Goal: Task Accomplishment & Management: Complete application form

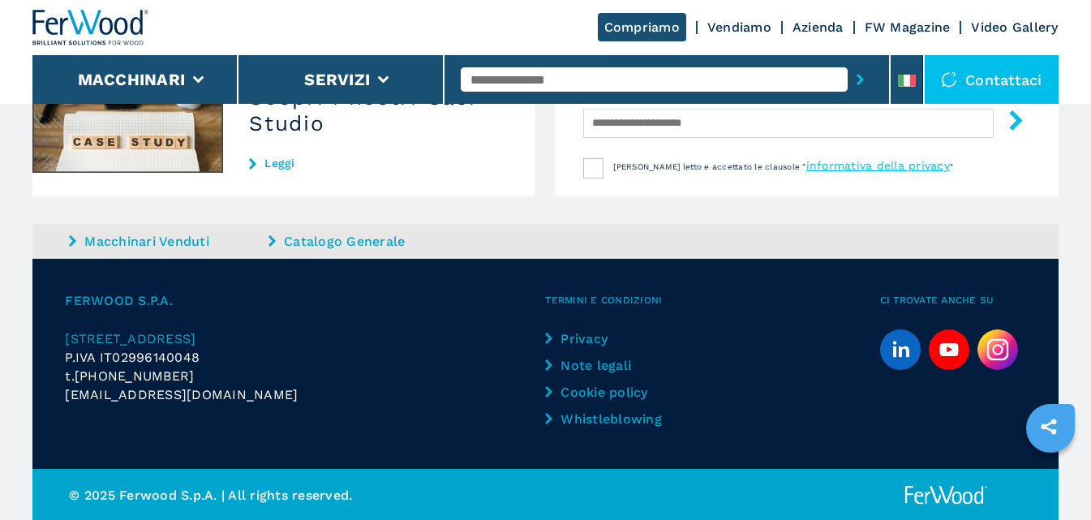
scroll to position [1714, 0]
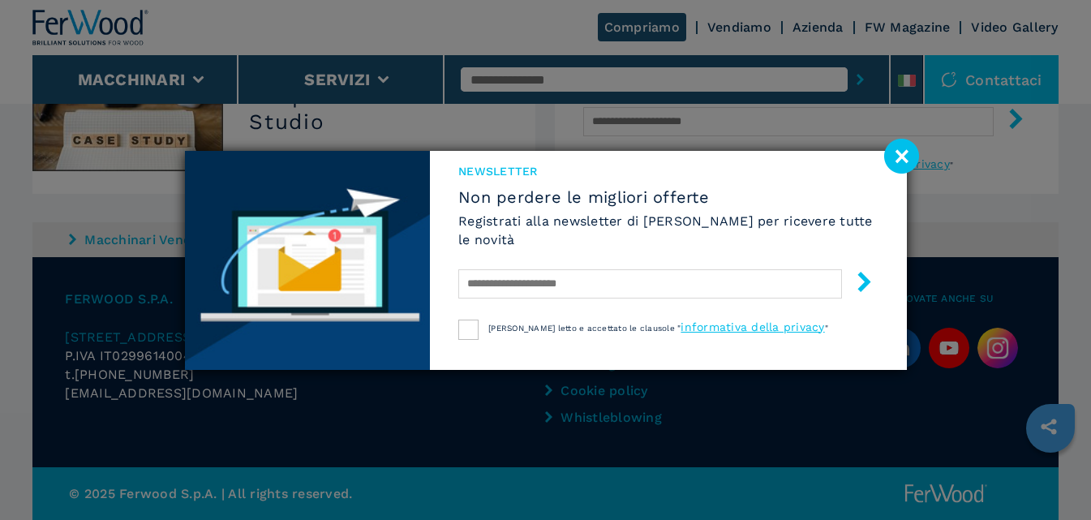
click at [904, 161] on image at bounding box center [901, 156] width 35 height 35
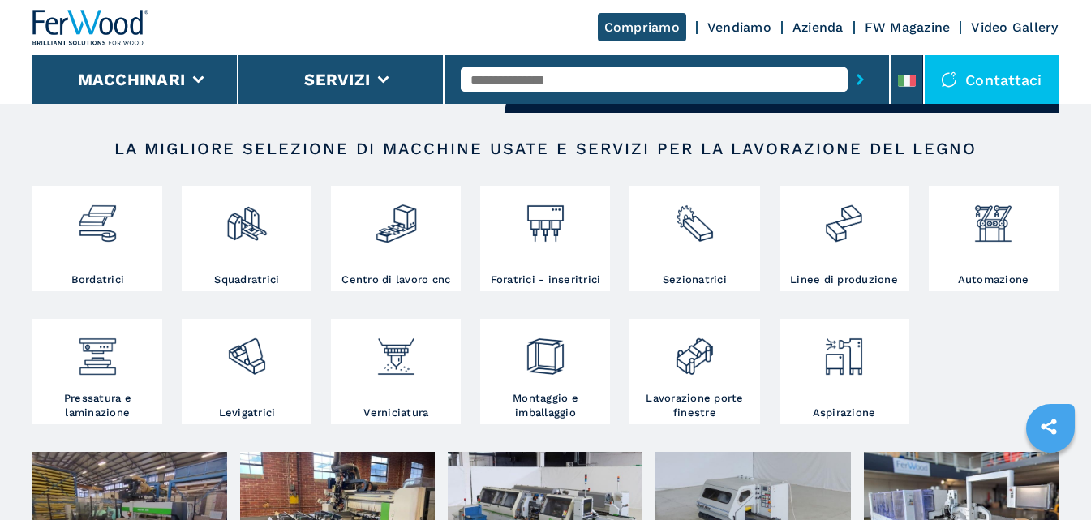
scroll to position [0, 0]
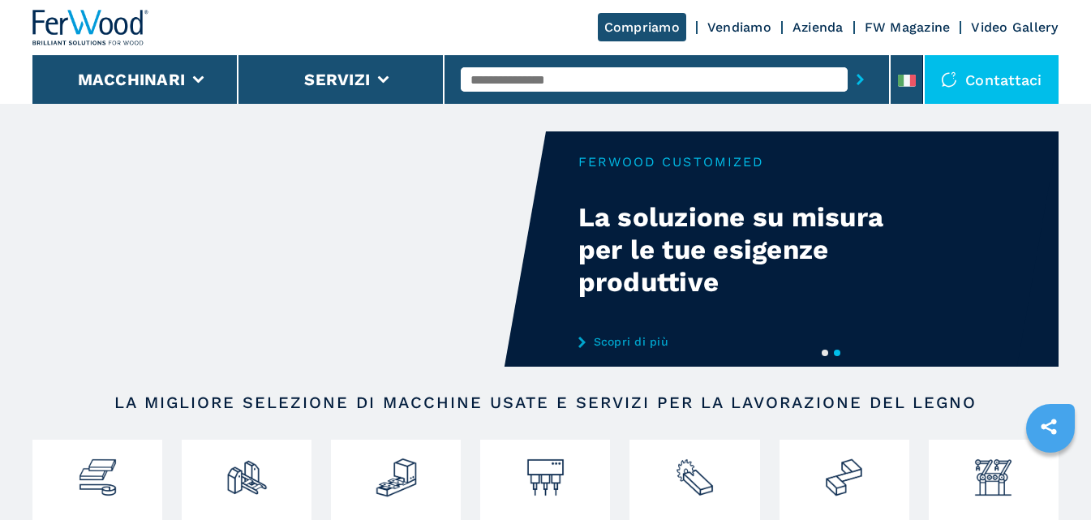
click at [999, 81] on div "Contattaci" at bounding box center [992, 79] width 134 height 49
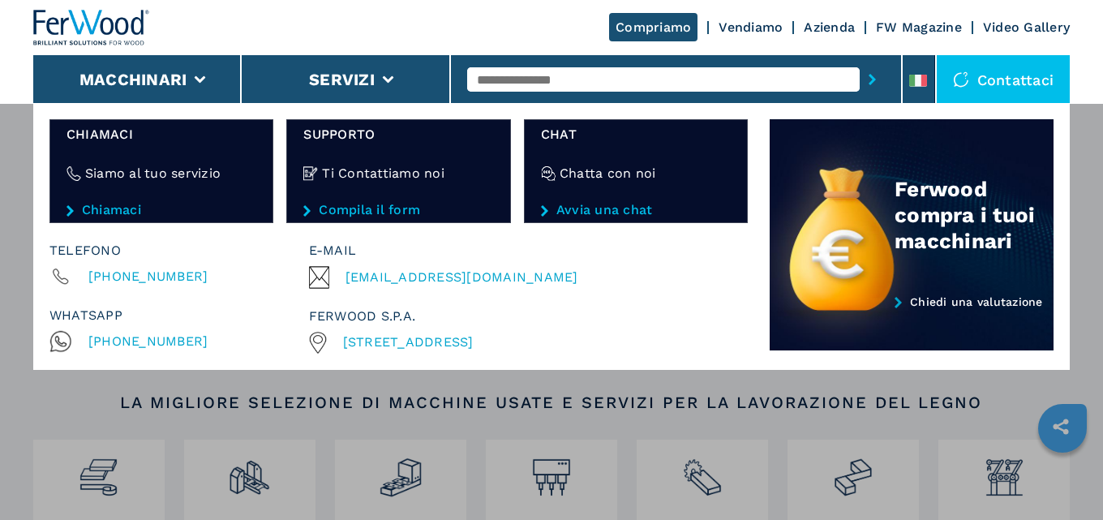
click at [625, 214] on link "Avvia una chat" at bounding box center [636, 210] width 191 height 15
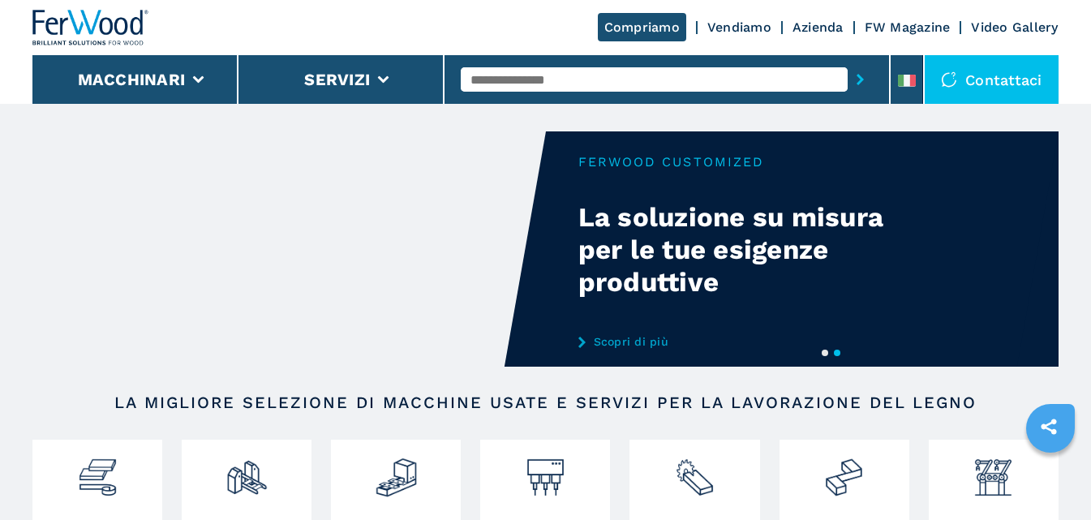
click at [810, 28] on link "Azienda" at bounding box center [818, 26] width 51 height 15
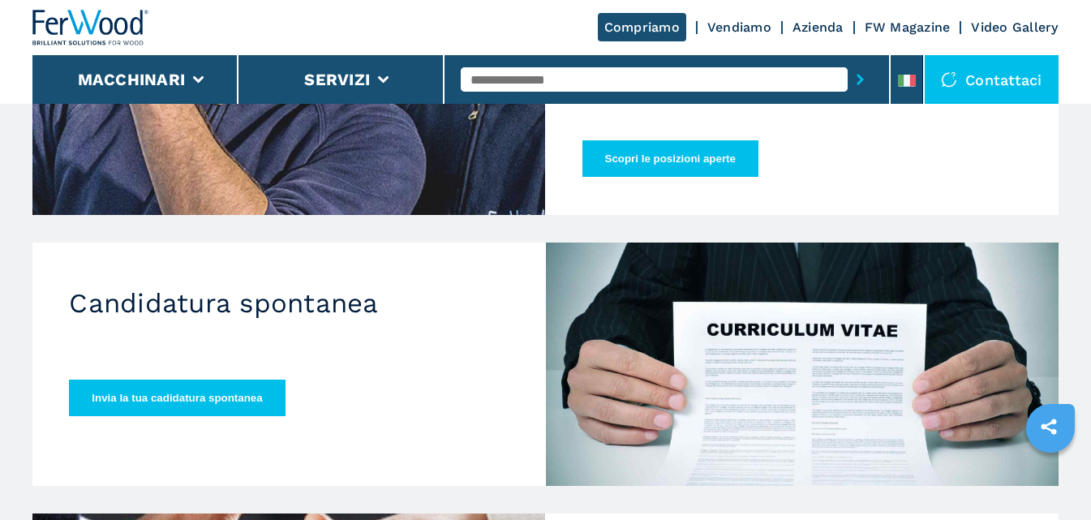
click at [685, 140] on button "Scopri le posizioni aperte" at bounding box center [670, 158] width 176 height 37
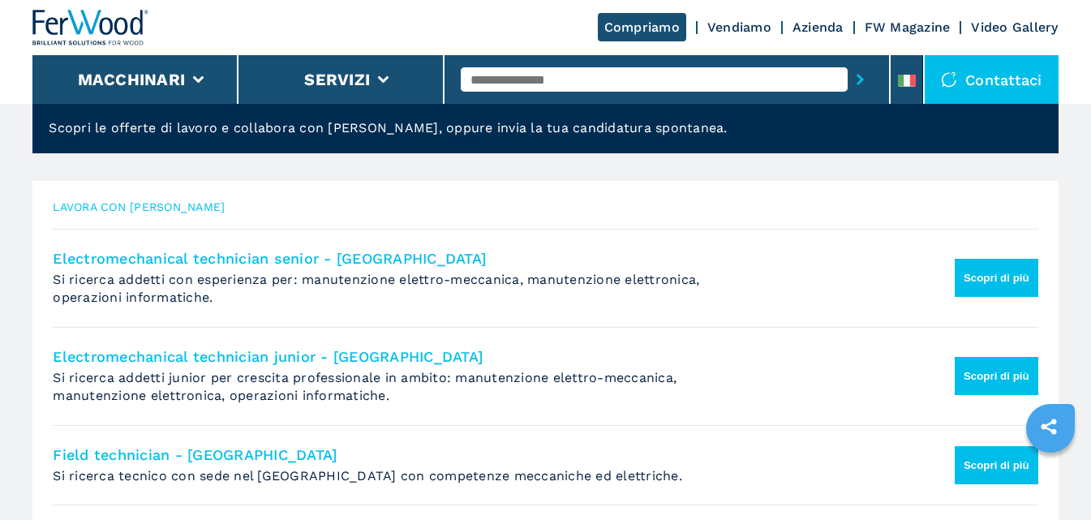
scroll to position [162, 0]
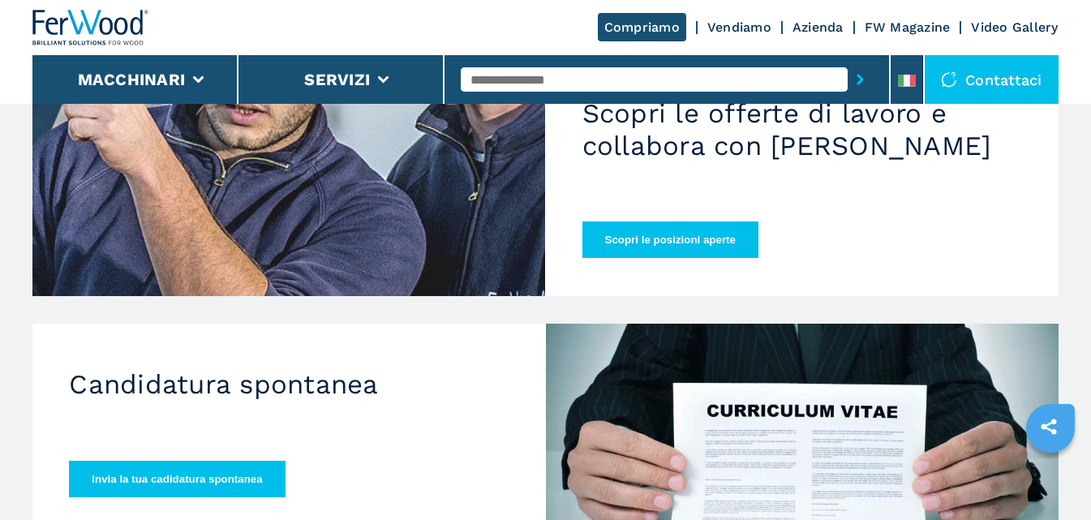
click at [167, 471] on button "Invia la tua cadidatura spontanea" at bounding box center [177, 479] width 216 height 37
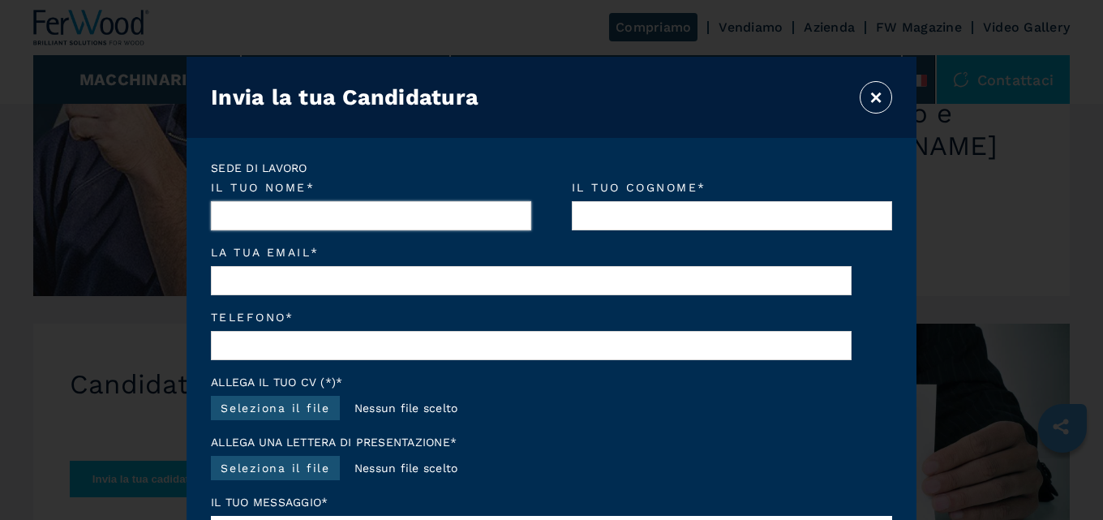
click at [413, 213] on input "Il tuo nome *" at bounding box center [371, 215] width 320 height 29
type input "*****"
type input "*******"
click at [221, 292] on input "La tua email *" at bounding box center [531, 280] width 641 height 29
type input "**********"
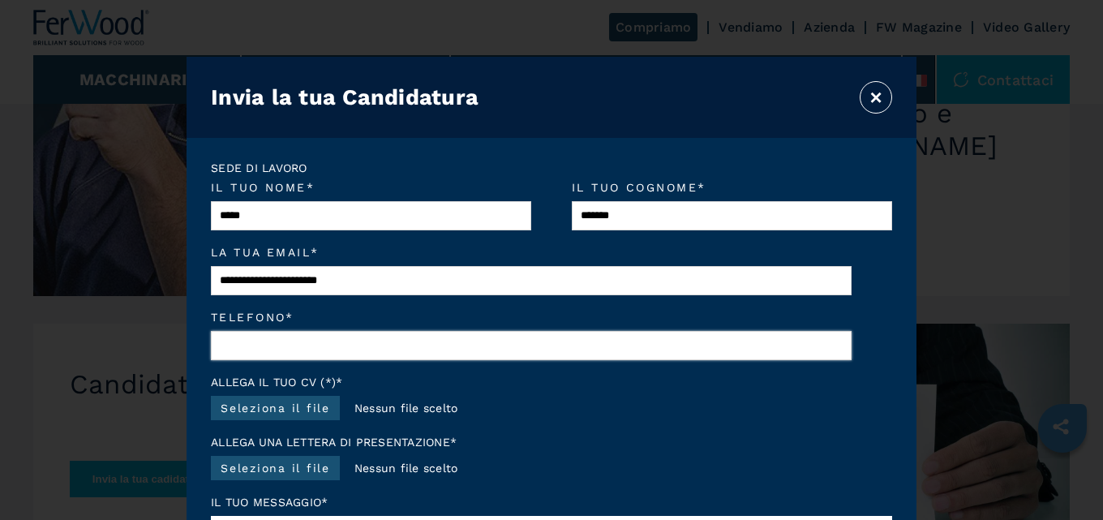
click at [393, 346] on input "Telefono *" at bounding box center [531, 345] width 641 height 29
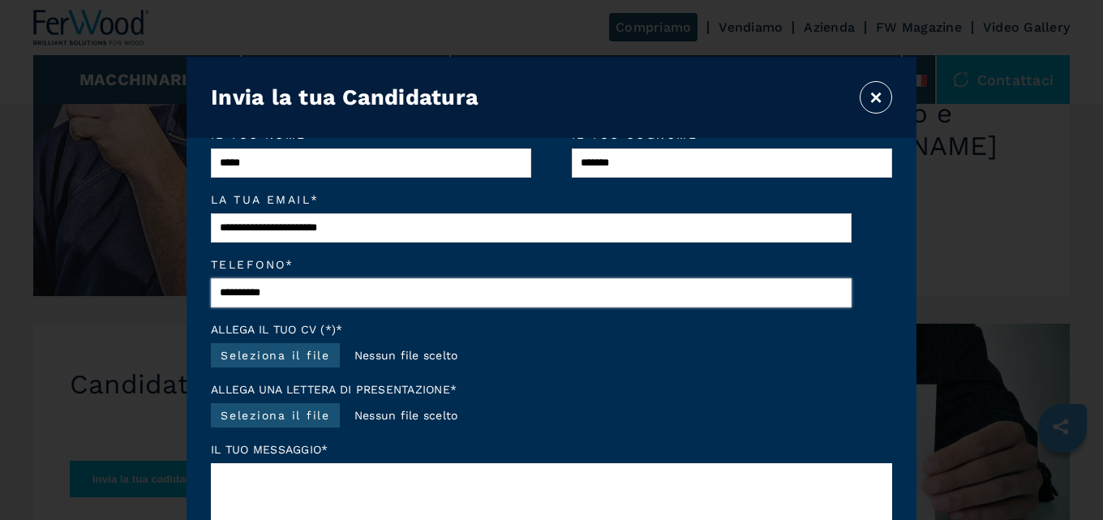
scroll to position [81, 0]
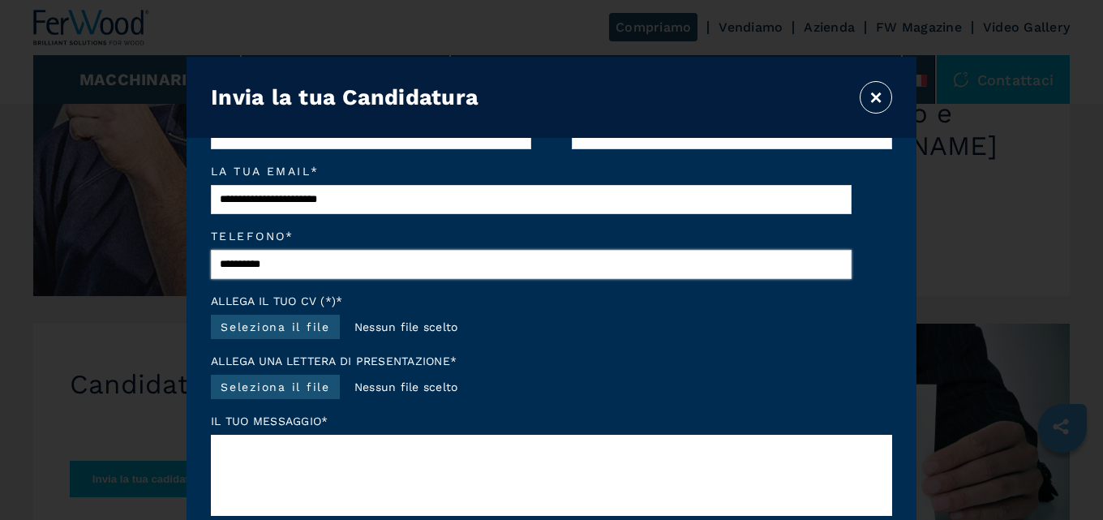
type input "**********"
click at [299, 333] on label "Seleziona il file" at bounding box center [275, 327] width 129 height 24
click at [330, 333] on input "Seleziona il file" at bounding box center [339, 330] width 18 height 18
type input "**********"
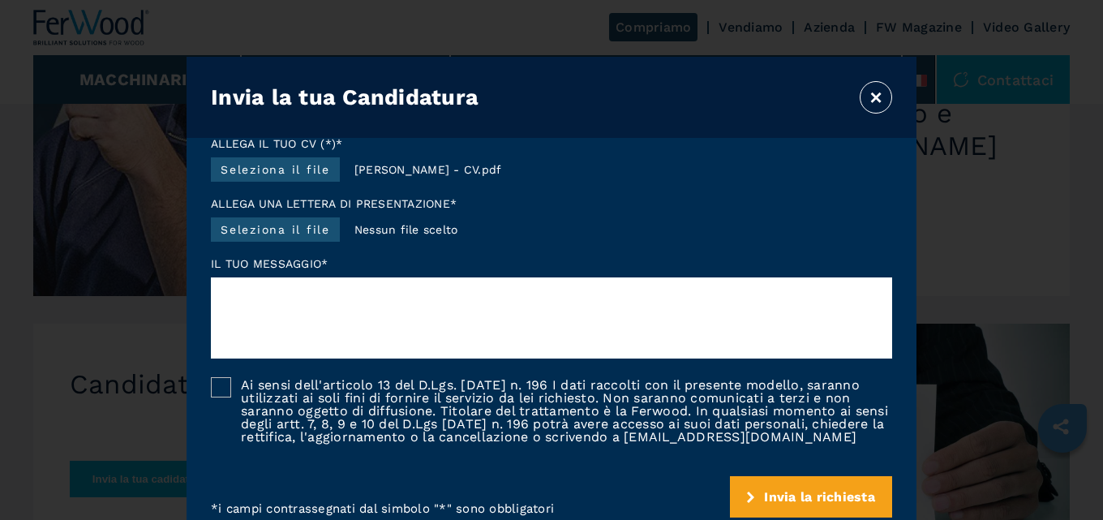
scroll to position [243, 0]
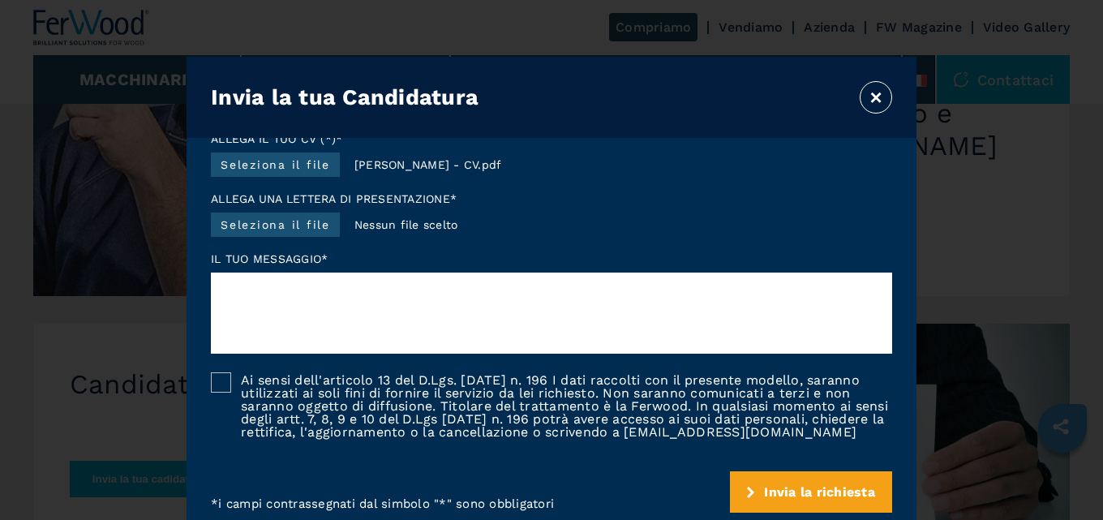
click at [372, 292] on textarea at bounding box center [551, 313] width 681 height 81
type textarea "**********"
click at [232, 392] on label "Ai sensi dell'articolo 13 del D.Lgs. 30 giugno n. 196 I dati raccolti con il pr…" at bounding box center [561, 405] width 661 height 67
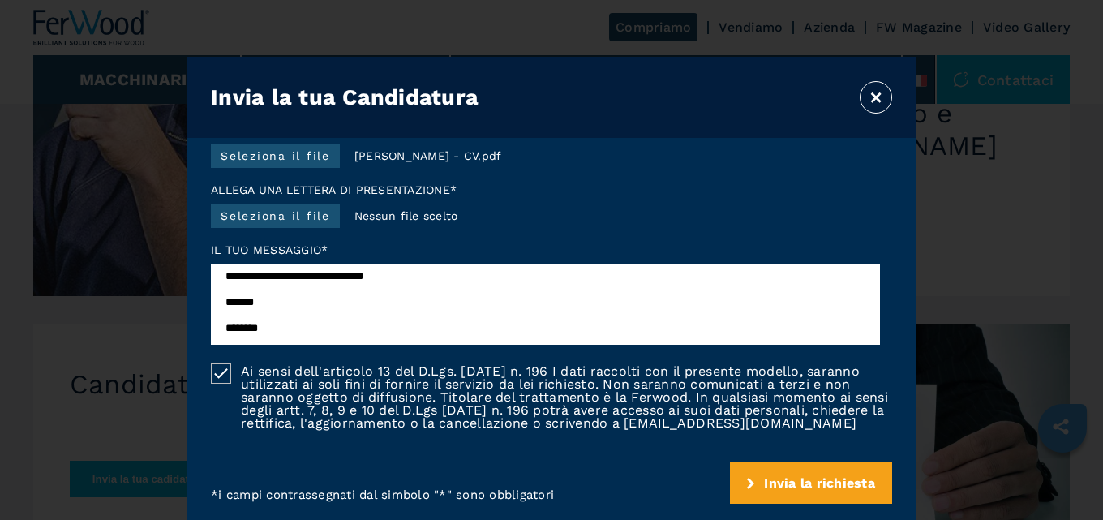
scroll to position [268, 0]
click at [827, 480] on span "Invia la richiesta" at bounding box center [819, 482] width 111 height 15
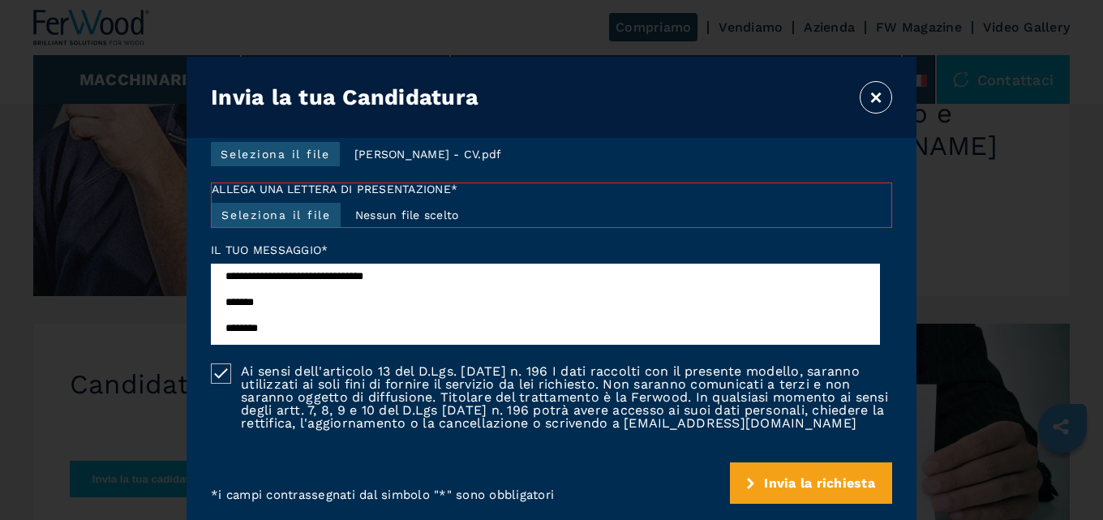
click at [827, 479] on span "Invia la richiesta" at bounding box center [819, 482] width 111 height 15
click at [743, 484] on button "Invia la richiesta" at bounding box center [811, 482] width 162 height 41
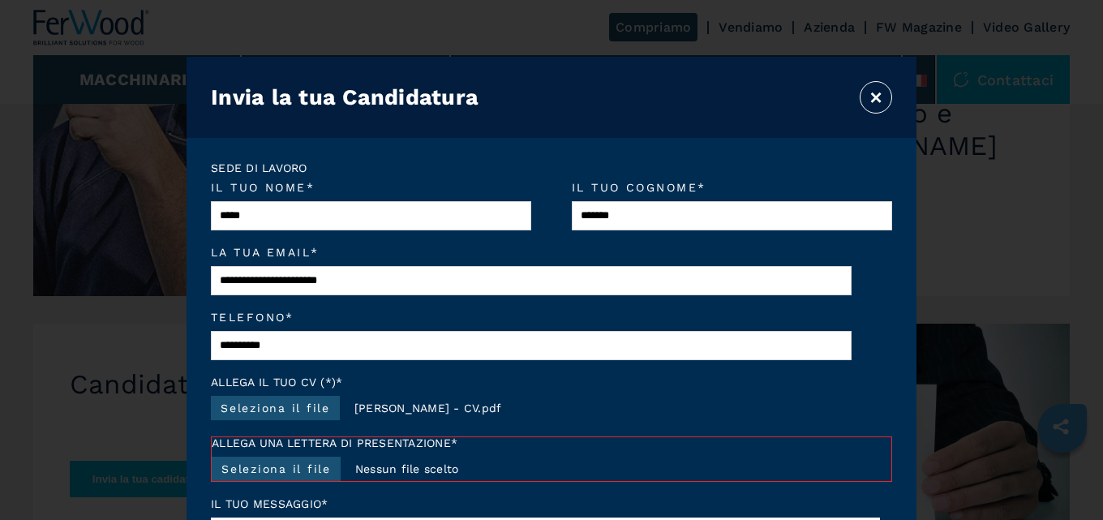
scroll to position [162, 0]
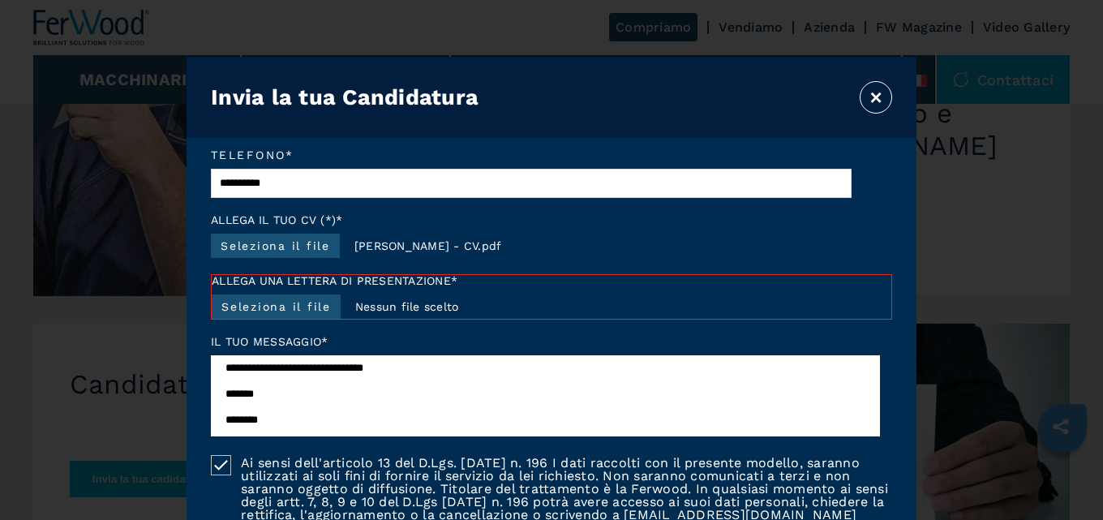
click at [309, 247] on label "Seleziona il file" at bounding box center [275, 246] width 129 height 24
click at [330, 247] on input "Seleziona il file" at bounding box center [339, 249] width 18 height 18
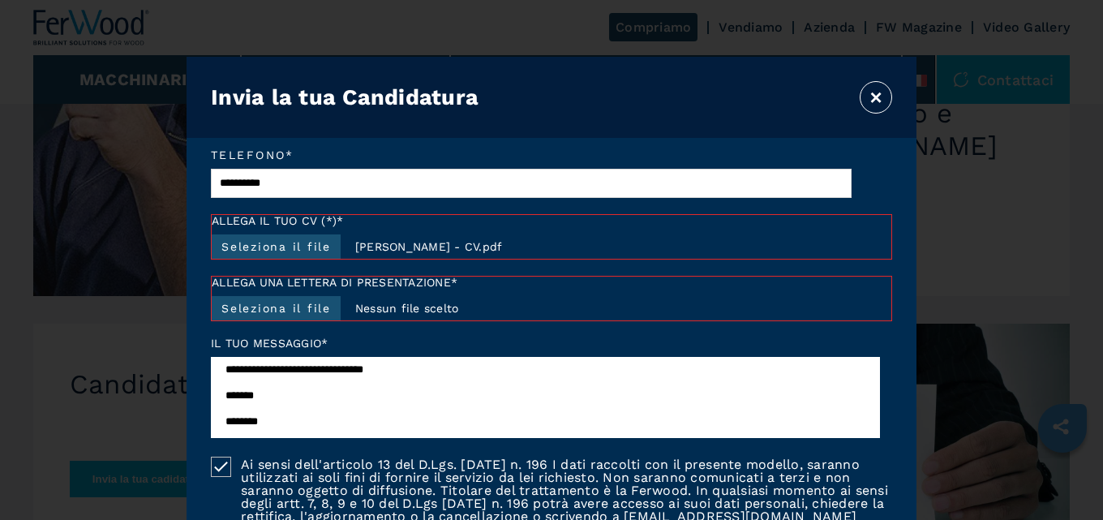
click at [322, 305] on label "Seleziona il file" at bounding box center [276, 308] width 129 height 24
click at [331, 305] on input "Seleziona il file" at bounding box center [340, 312] width 18 height 18
type input "**********"
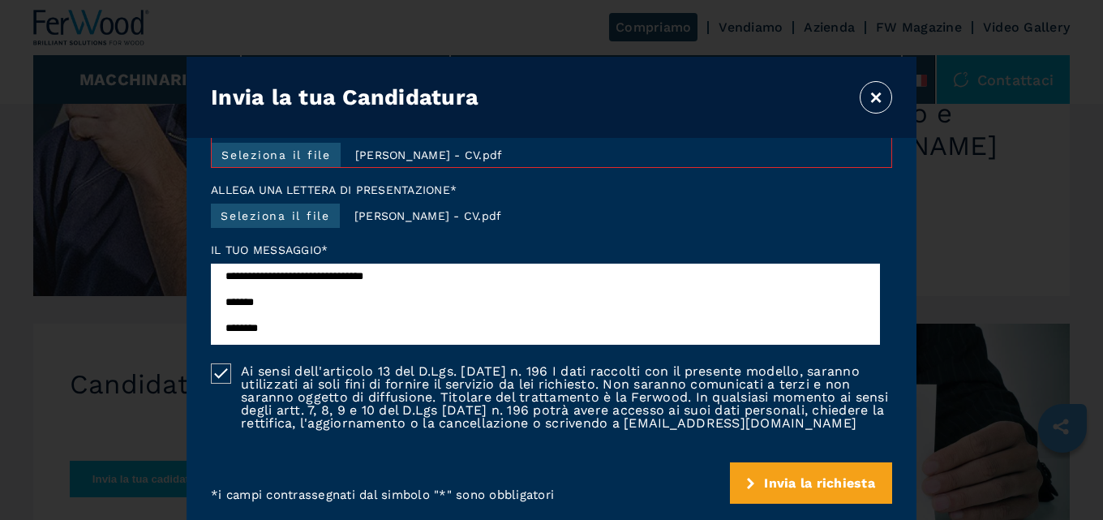
click at [809, 476] on span "Invia la richiesta" at bounding box center [819, 482] width 111 height 15
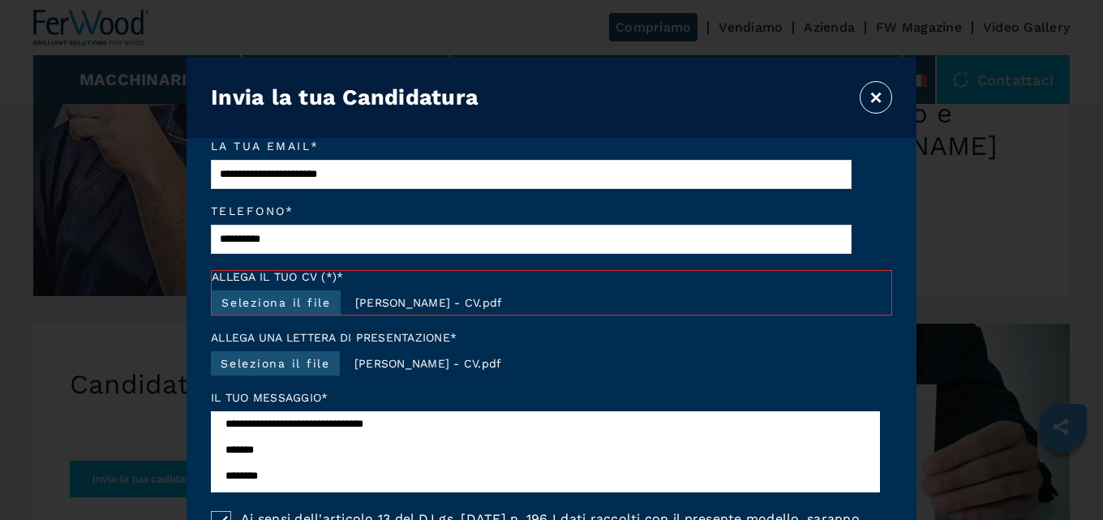
scroll to position [105, 0]
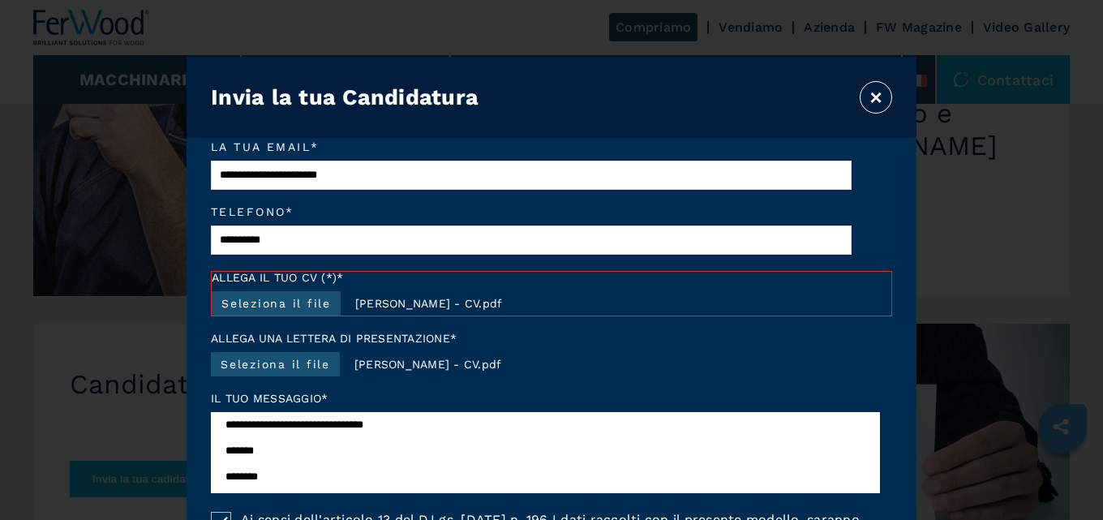
click at [305, 305] on label "Seleziona il file" at bounding box center [276, 303] width 129 height 24
click at [331, 305] on input "Seleziona il file" at bounding box center [340, 307] width 18 height 18
type input "**********"
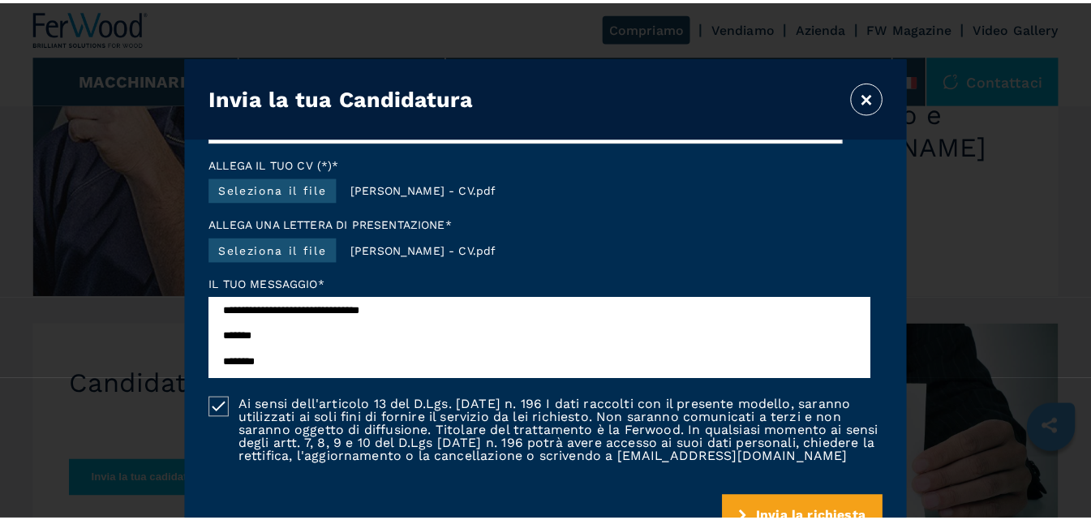
scroll to position [268, 0]
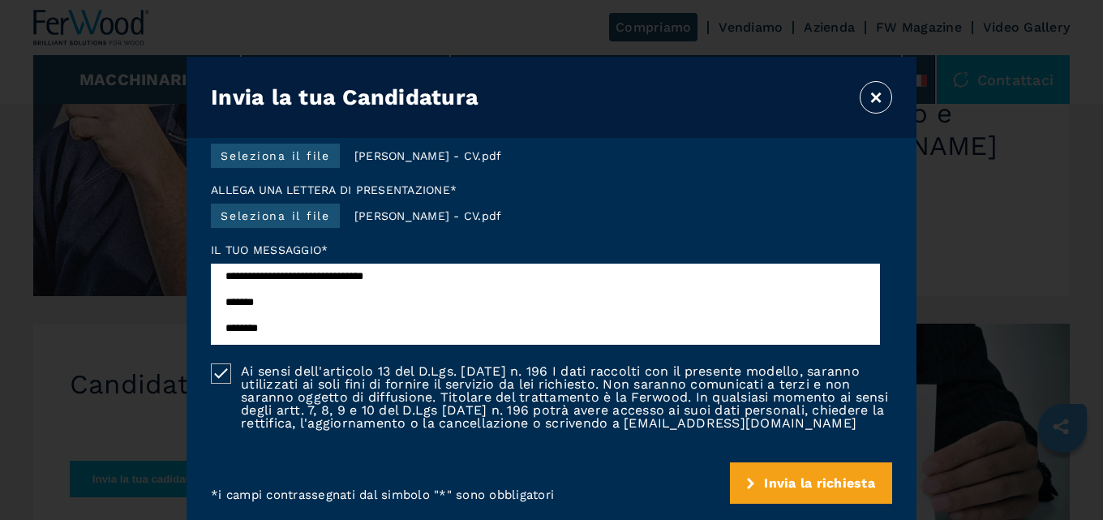
click at [823, 484] on span "Invia la richiesta" at bounding box center [819, 482] width 111 height 15
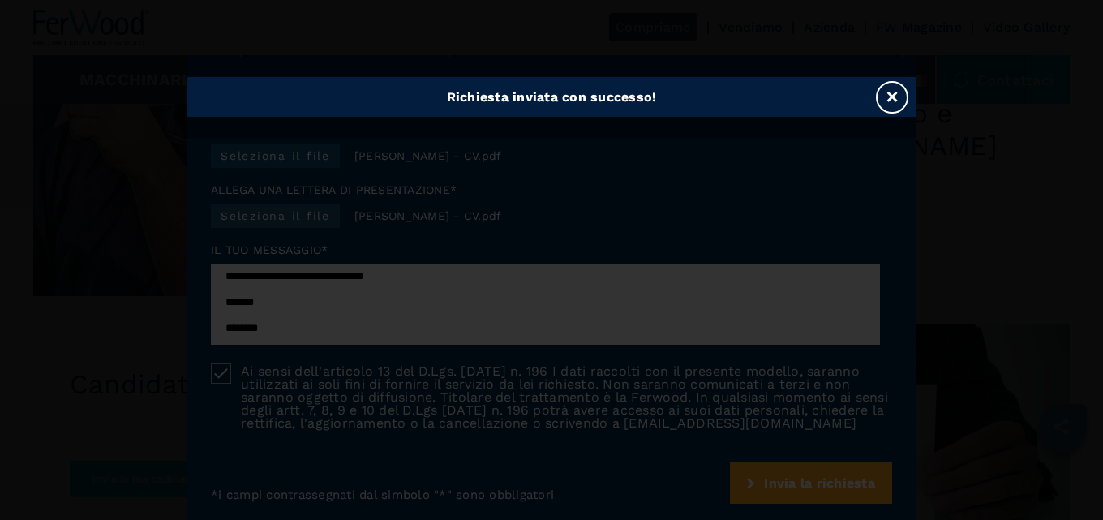
click at [901, 97] on button "×" at bounding box center [892, 97] width 32 height 32
